Goal: Task Accomplishment & Management: Use online tool/utility

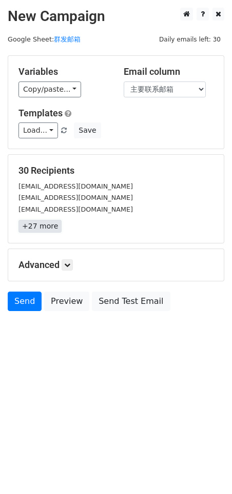
click at [50, 227] on link "+27 more" at bounding box center [39, 226] width 43 height 13
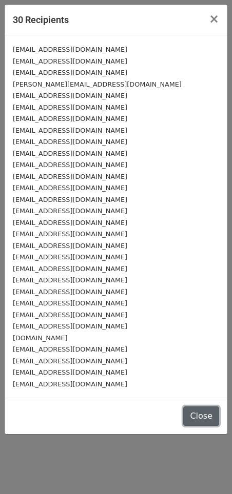
click at [203, 408] on button "Close" at bounding box center [201, 415] width 36 height 19
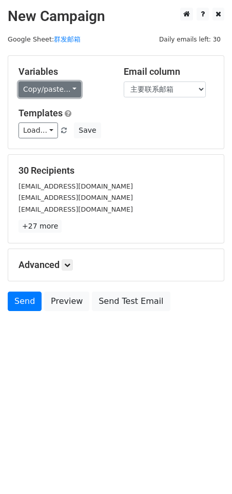
drag, startPoint x: 58, startPoint y: 89, endPoint x: 63, endPoint y: 92, distance: 5.3
click at [59, 89] on link "Copy/paste..." at bounding box center [49, 89] width 62 height 16
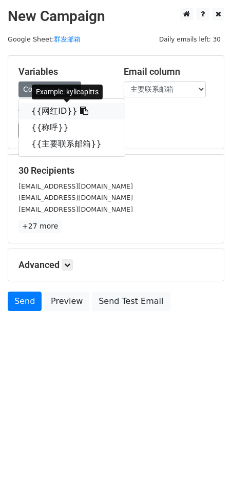
click at [53, 109] on link "{{网红ID}}" at bounding box center [72, 111] width 106 height 16
